Goal: Task Accomplishment & Management: Manage account settings

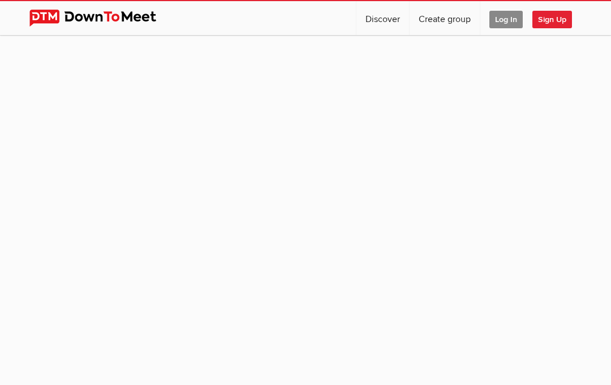
click at [505, 19] on span "Log In" at bounding box center [505, 20] width 33 height 18
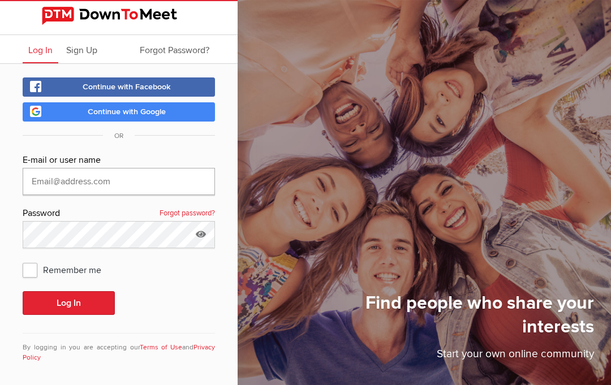
click at [54, 186] on input "text" at bounding box center [119, 181] width 192 height 27
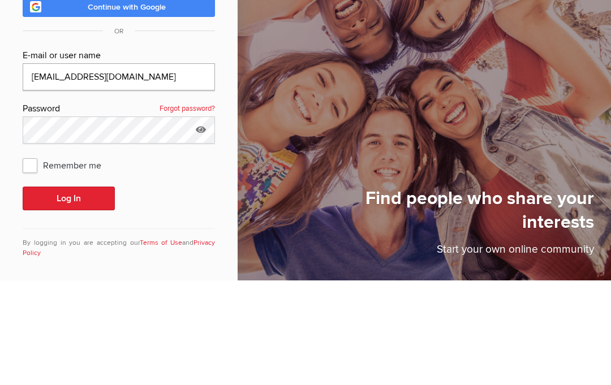
type input "[EMAIL_ADDRESS][DOMAIN_NAME]"
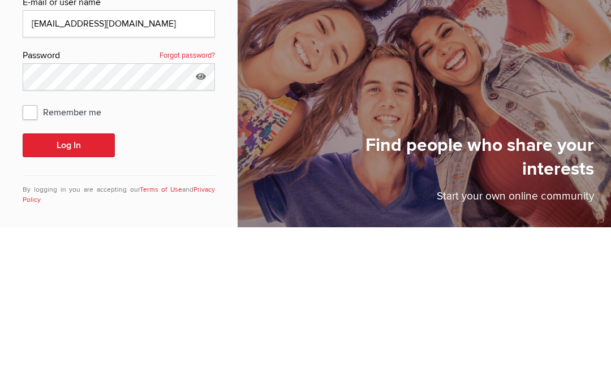
click at [79, 291] on button "Log In" at bounding box center [69, 303] width 92 height 24
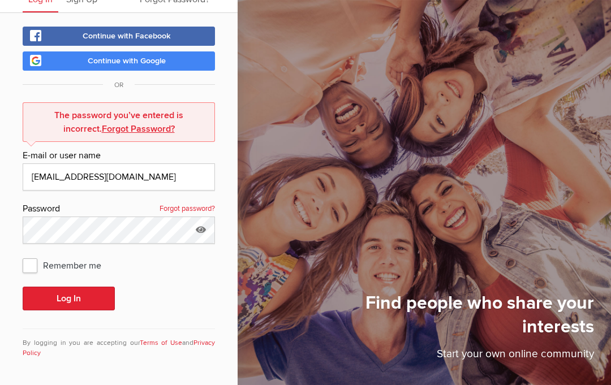
scroll to position [51, 0]
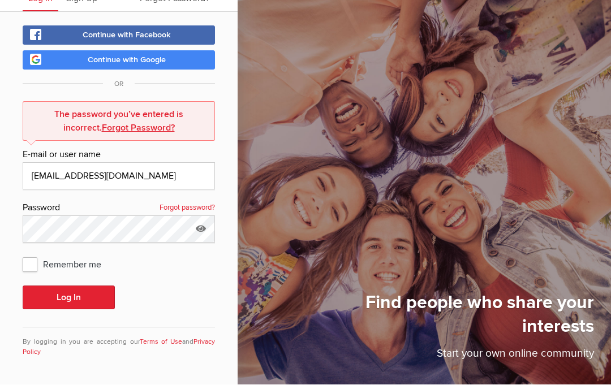
click at [202, 234] on icon at bounding box center [200, 229] width 17 height 26
click at [83, 229] on input "XP69#2@" at bounding box center [119, 229] width 192 height 27
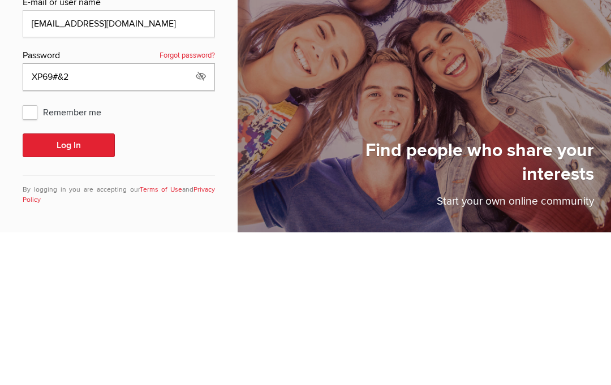
type input "XP69#&2@"
click at [202, 216] on icon at bounding box center [200, 229] width 17 height 26
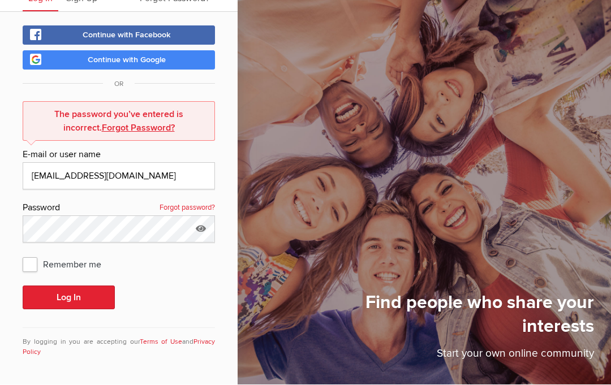
click at [70, 305] on button "Log In" at bounding box center [69, 298] width 92 height 24
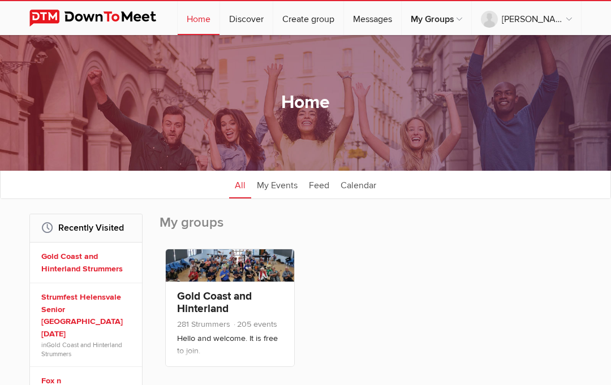
click at [604, 77] on div "Home All categories Within 10 miles Within 25 miles Within 50 miles Within 100 …" at bounding box center [305, 103] width 611 height 136
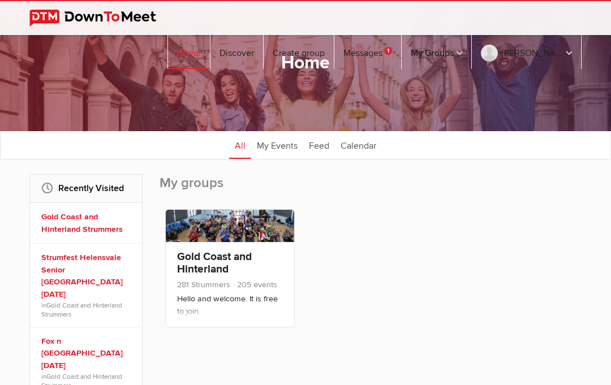
scroll to position [40, 0]
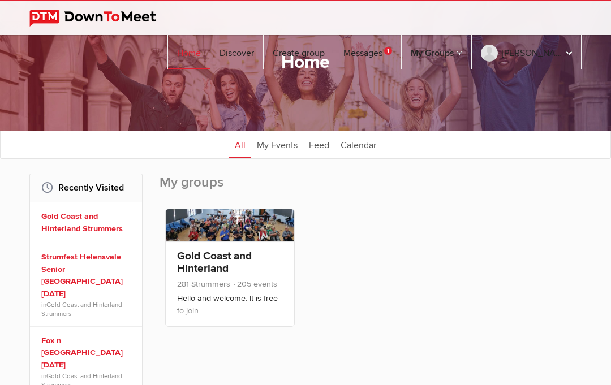
click at [510, 181] on h2 "My groups" at bounding box center [371, 188] width 422 height 29
click at [520, 275] on div "Member Organizer Co-Organizer Event Organizer [GEOGRAPHIC_DATA] and [GEOGRAPHIC…" at bounding box center [371, 270] width 422 height 135
click at [559, 229] on div "Member Organizer Co-Organizer Event Organizer [GEOGRAPHIC_DATA] and [GEOGRAPHIC…" at bounding box center [371, 270] width 422 height 135
click at [276, 147] on link "My Events" at bounding box center [277, 144] width 52 height 28
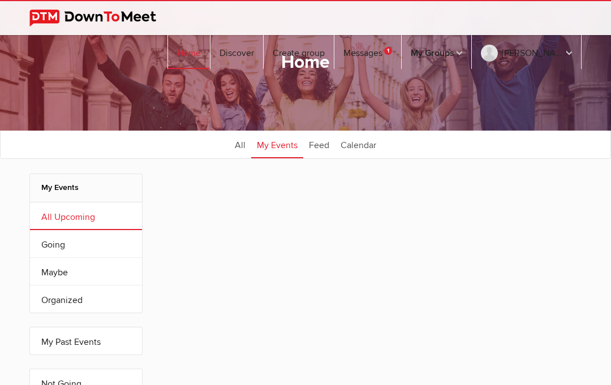
click at [81, 223] on link "All Upcoming" at bounding box center [86, 215] width 112 height 27
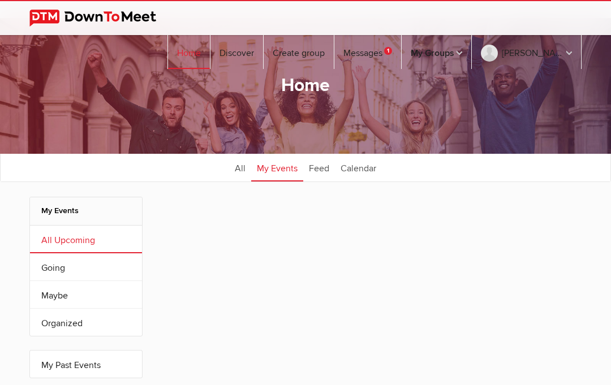
scroll to position [16, 0]
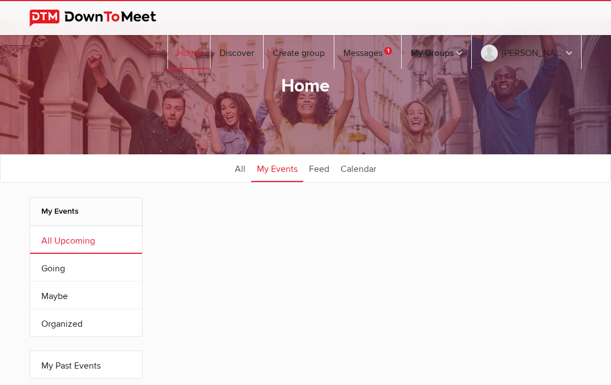
click at [58, 268] on link "Going" at bounding box center [86, 267] width 112 height 27
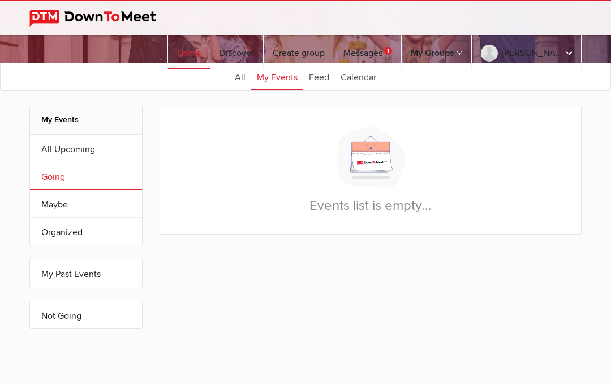
scroll to position [0, 0]
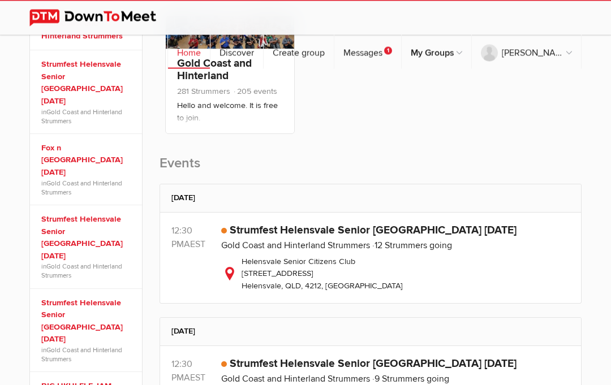
scroll to position [233, 0]
click at [309, 234] on link "Strumfest Helensvale Senior [GEOGRAPHIC_DATA] [DATE]" at bounding box center [373, 230] width 287 height 14
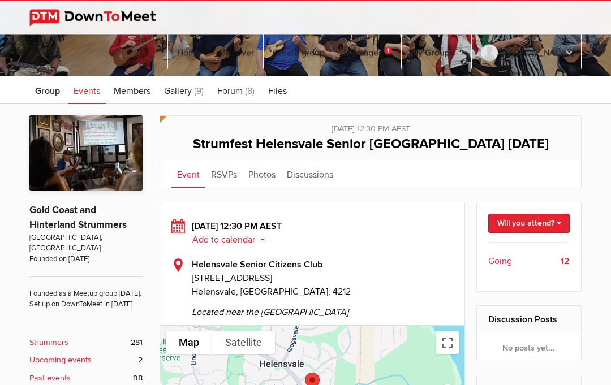
scroll to position [112, 0]
click at [559, 226] on link "Will you attend?" at bounding box center [529, 223] width 82 height 19
click at [512, 249] on link "I'm going" at bounding box center [518, 242] width 102 height 17
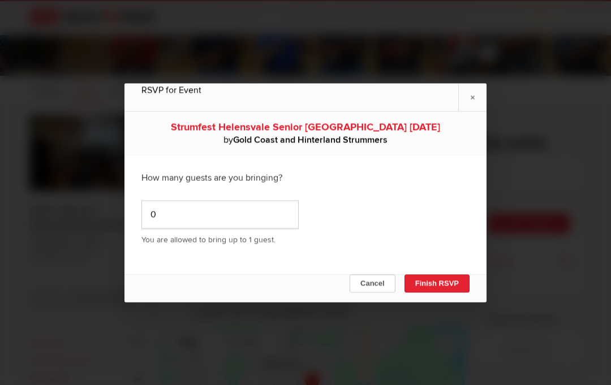
click at [441, 292] on button "Finish RSVP" at bounding box center [436, 283] width 65 height 18
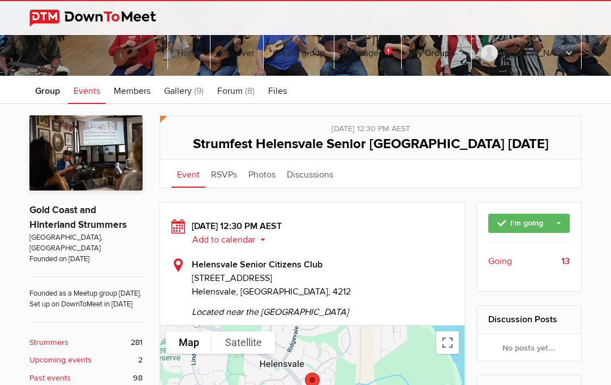
click at [503, 262] on span "Going" at bounding box center [500, 262] width 24 height 14
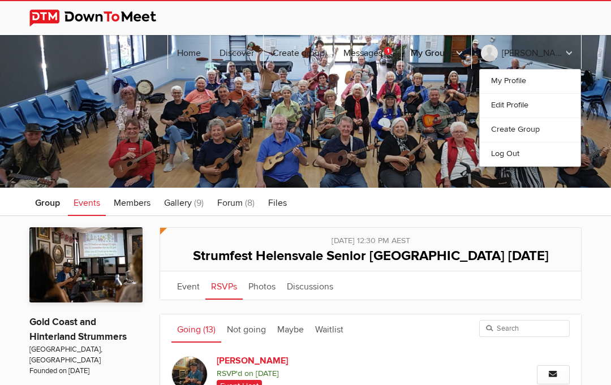
click at [513, 142] on link "Log Out" at bounding box center [530, 154] width 101 height 24
